Goal: Task Accomplishment & Management: Manage account settings

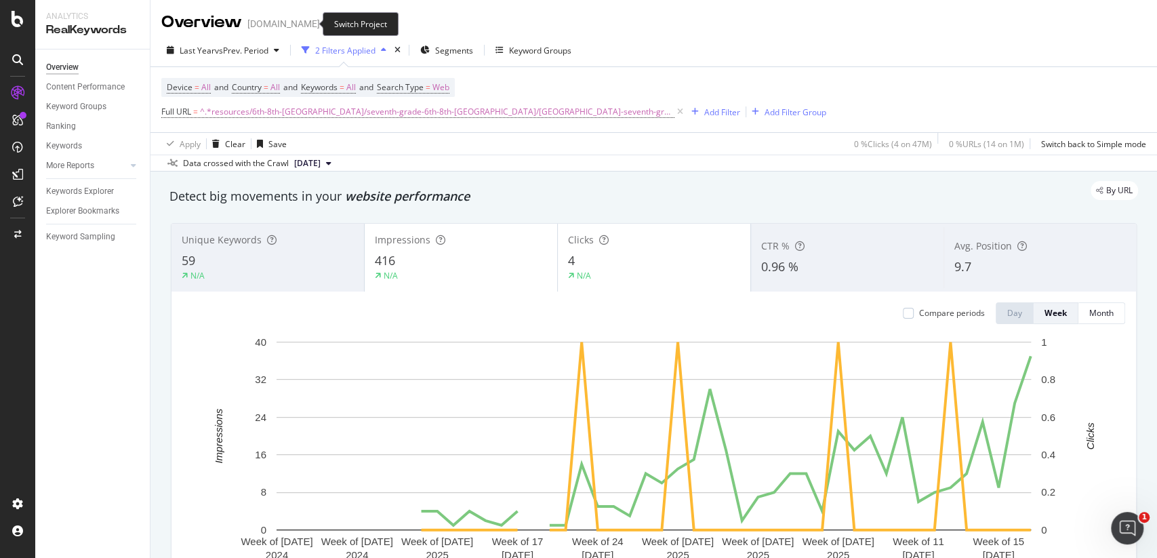
click at [325, 23] on icon "arrow-right-arrow-left" at bounding box center [329, 23] width 8 height 9
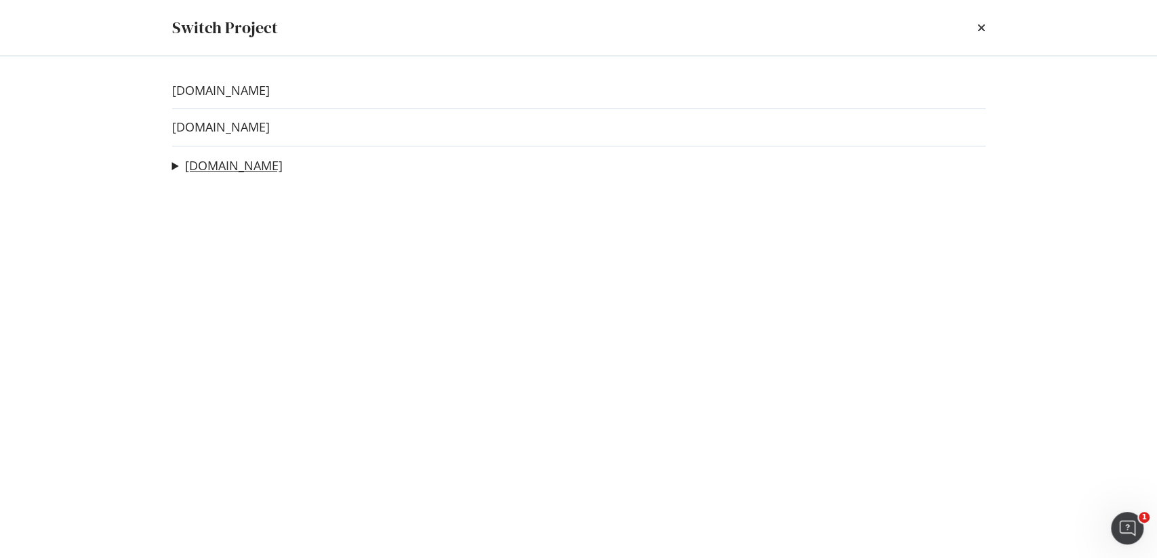
click at [239, 168] on link "[DOMAIN_NAME]" at bounding box center [234, 166] width 98 height 14
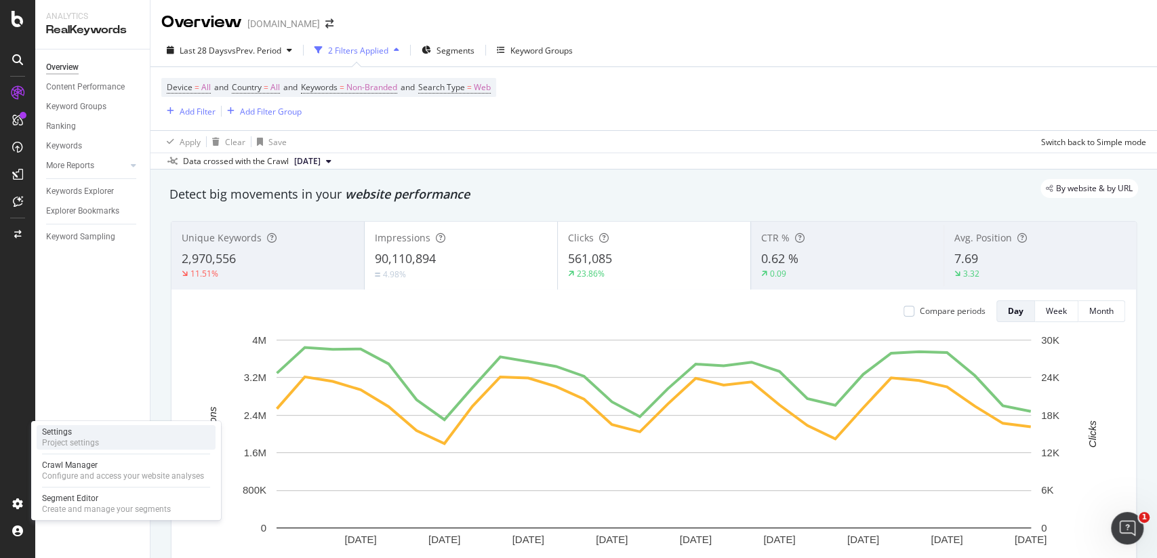
click at [84, 439] on div "Project settings" at bounding box center [70, 442] width 57 height 11
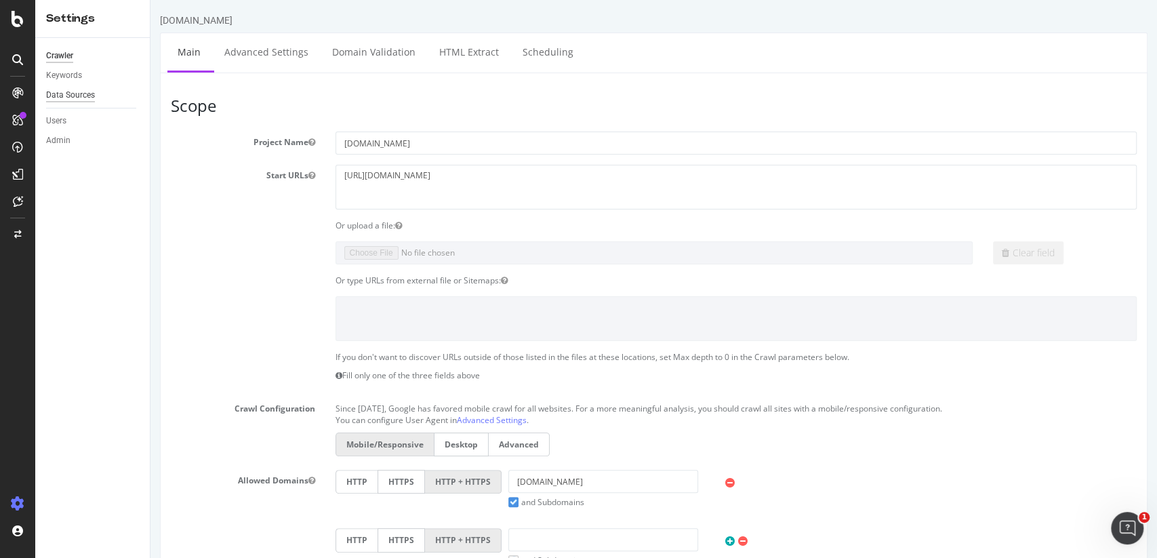
click at [62, 95] on div "Data Sources" at bounding box center [70, 95] width 49 height 14
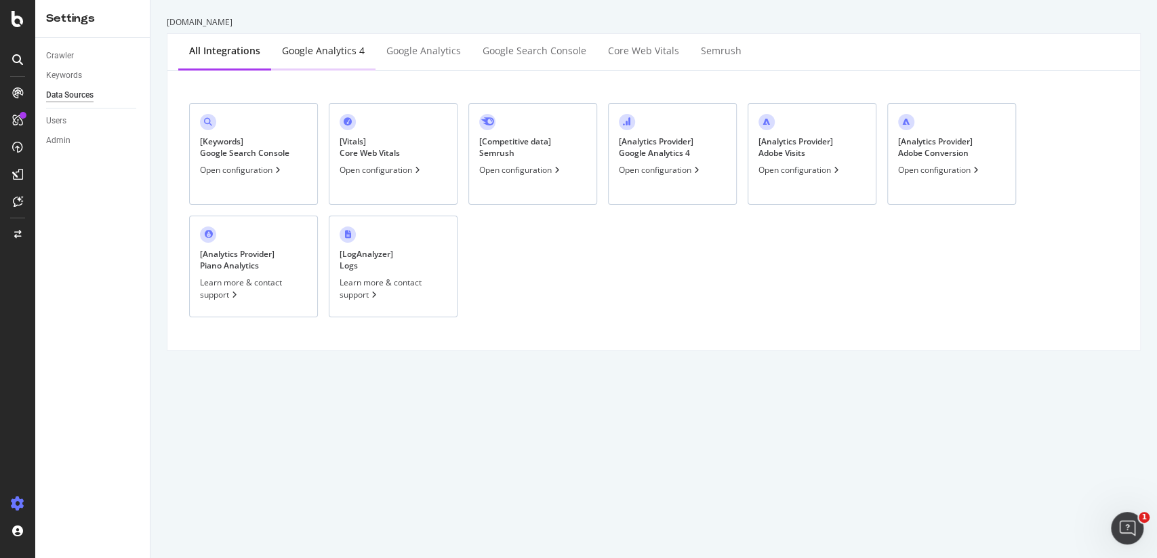
click at [334, 64] on div "Google Analytics 4" at bounding box center [323, 51] width 104 height 37
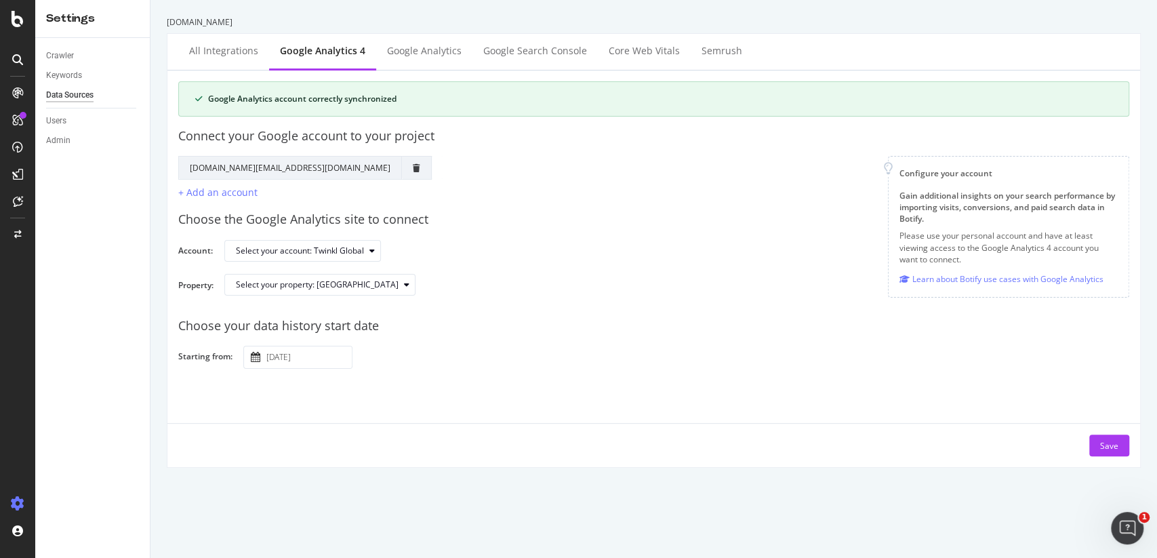
click at [335, 104] on div "Google Analytics account correctly synchronized" at bounding box center [660, 99] width 904 height 12
copy div "Google Analytics account correctly synchronized"
